Goal: Information Seeking & Learning: Learn about a topic

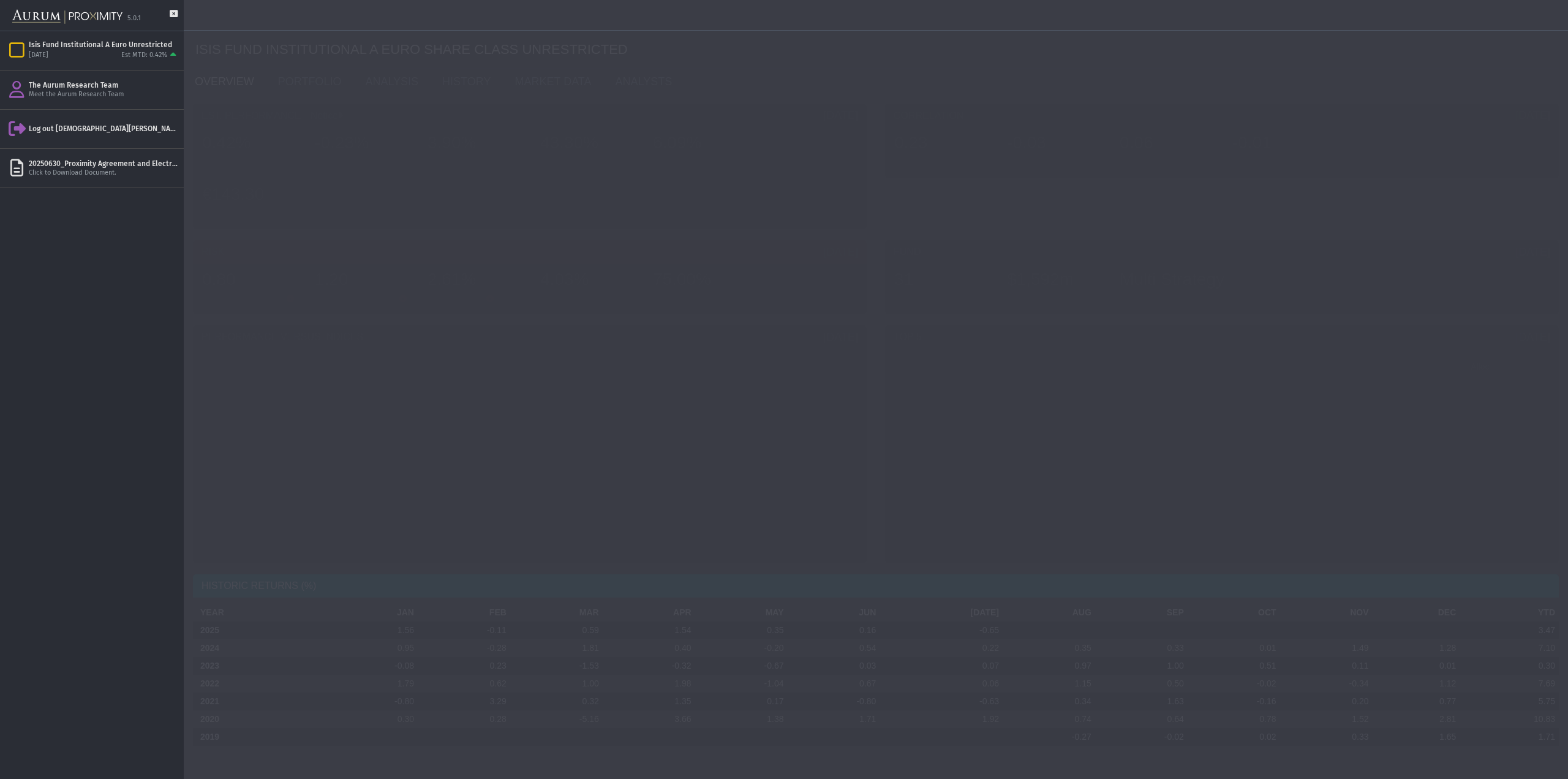
click at [412, 205] on div "0.42% MTD -0.23% QTD 3.90% YTD 43.30% TOTAL RETURN 6.09% CAR €143.30 NAV PER SH…" at bounding box center [530, 178] width 668 height 102
